Goal: Task Accomplishment & Management: Manage account settings

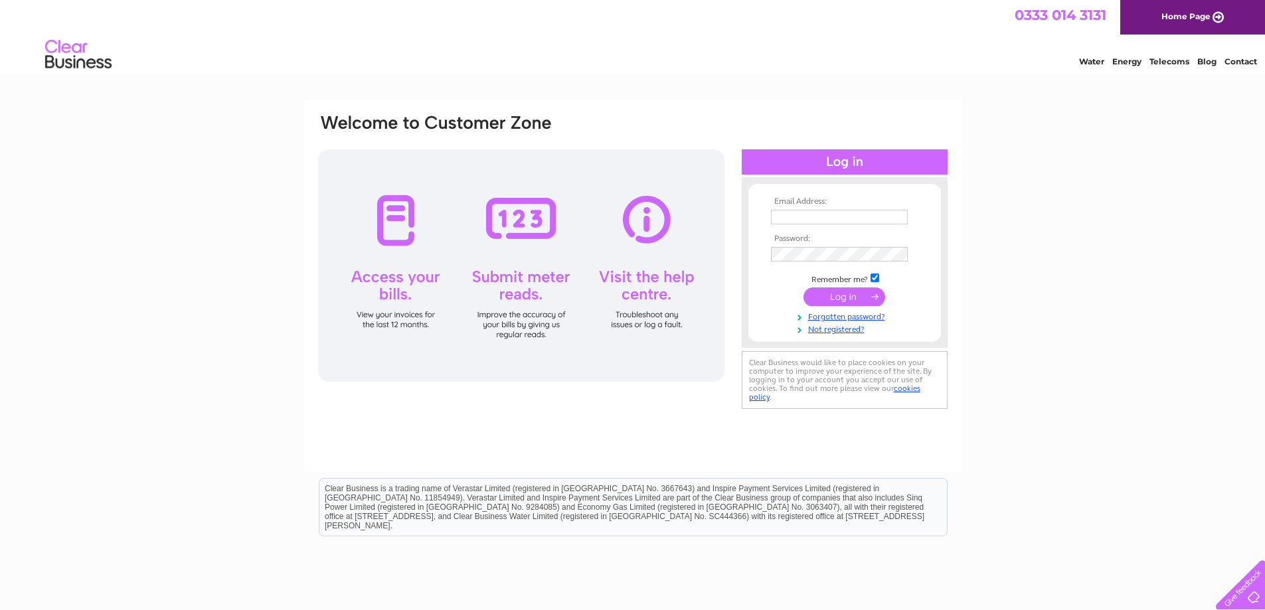
type input "contact@penisarmynydd.co.uk"
click at [843, 300] on input "submit" at bounding box center [845, 297] width 82 height 19
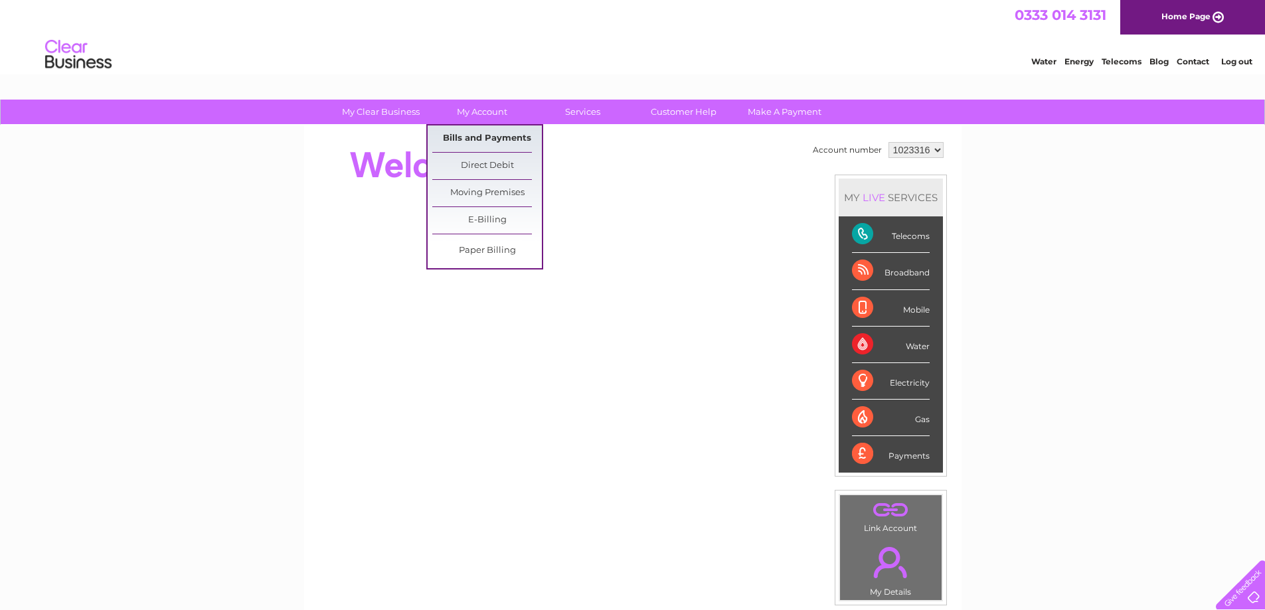
click at [488, 131] on link "Bills and Payments" at bounding box center [487, 139] width 110 height 27
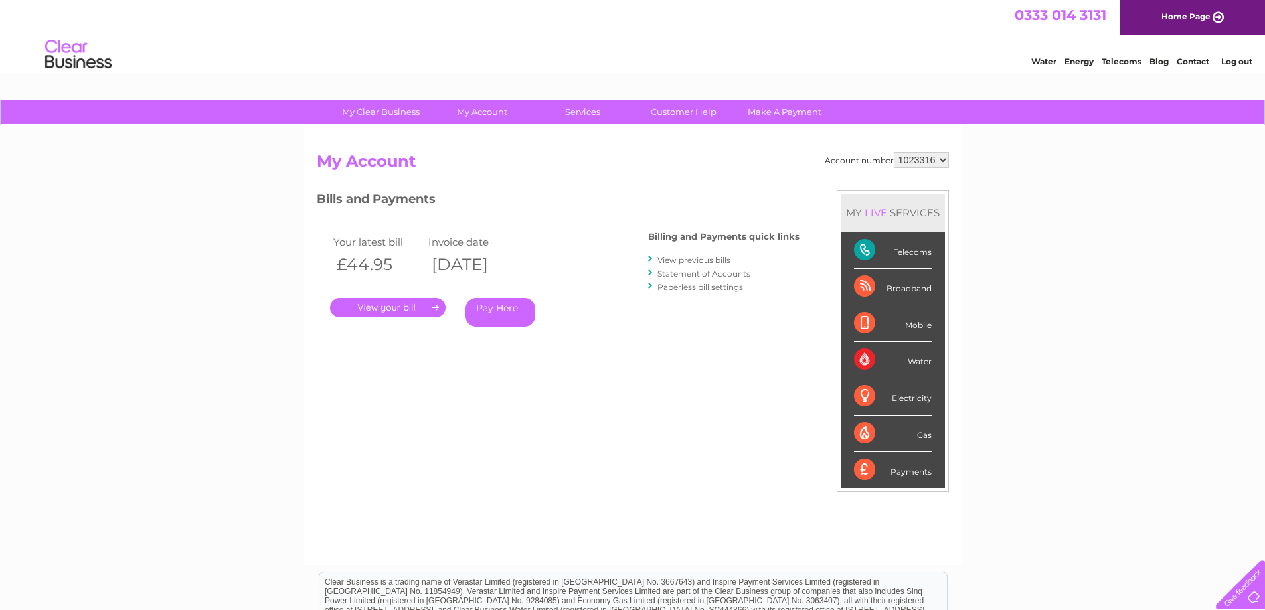
click at [432, 311] on link "." at bounding box center [388, 307] width 116 height 19
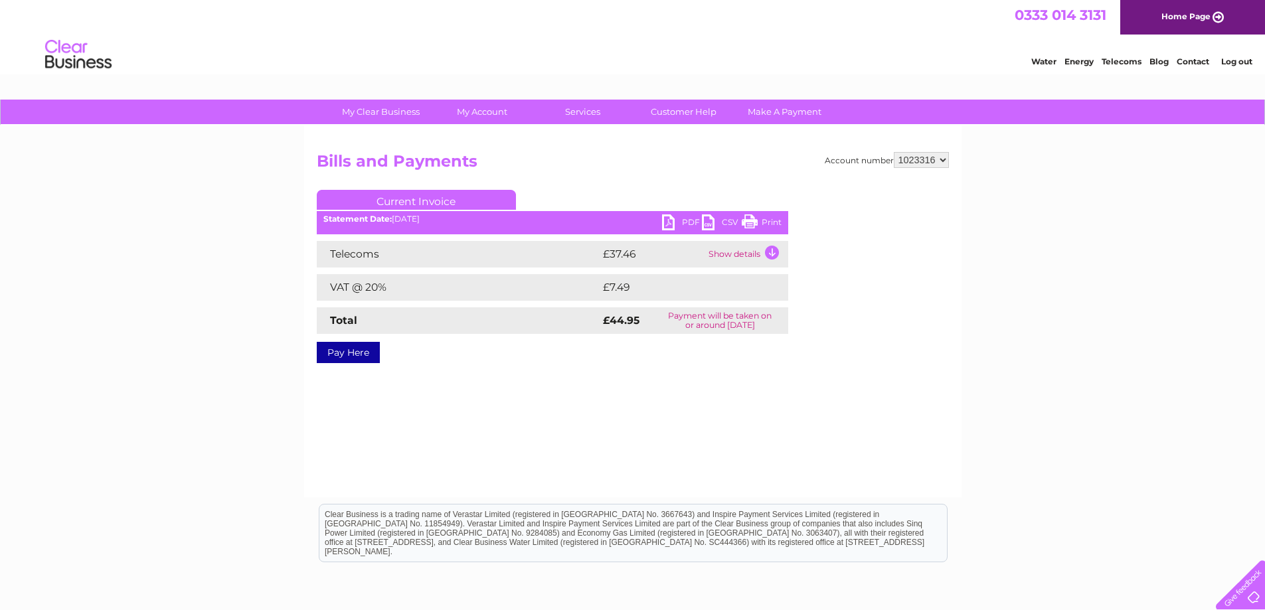
click at [770, 218] on link "Print" at bounding box center [762, 224] width 40 height 19
